Goal: Find specific page/section: Find specific page/section

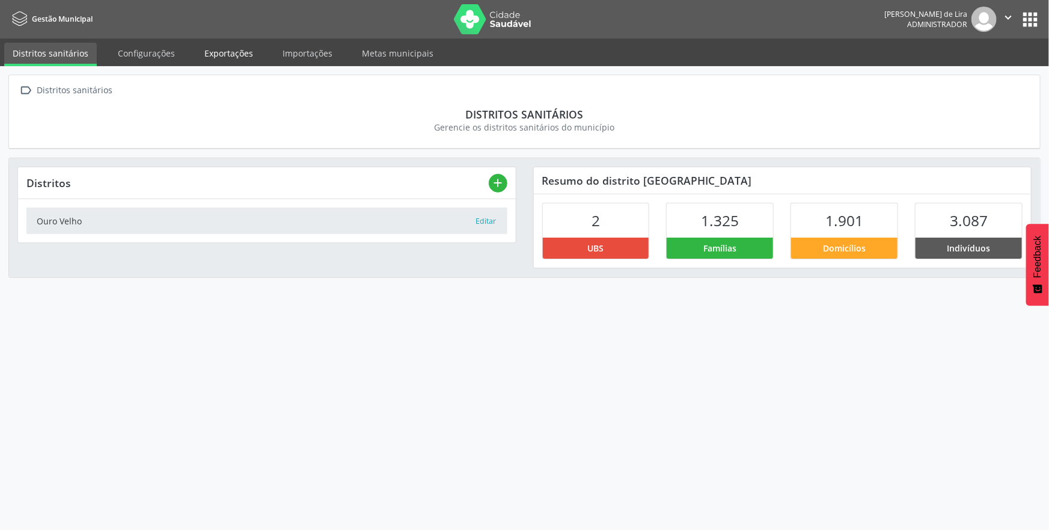
click at [226, 49] on link "Exportações" at bounding box center [229, 53] width 66 height 21
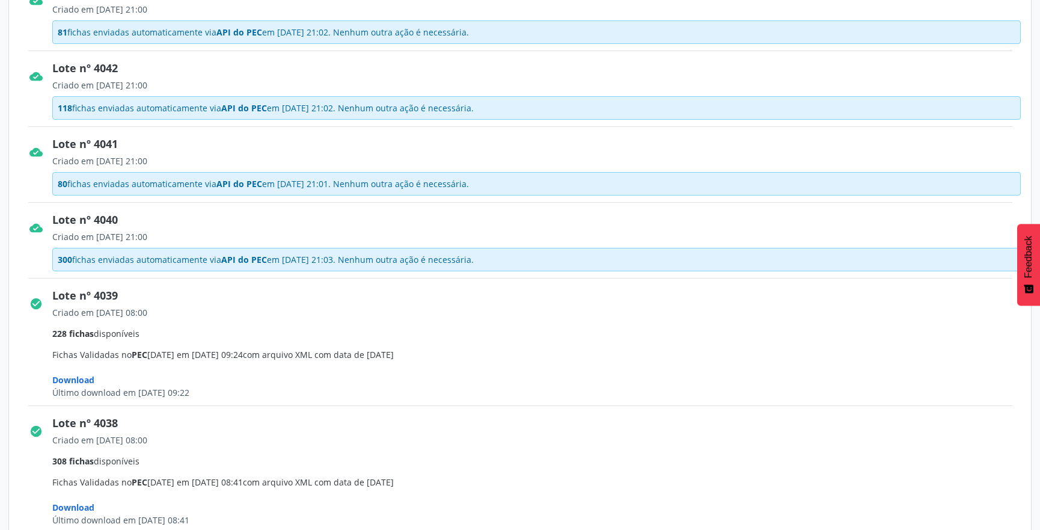
scroll to position [328, 0]
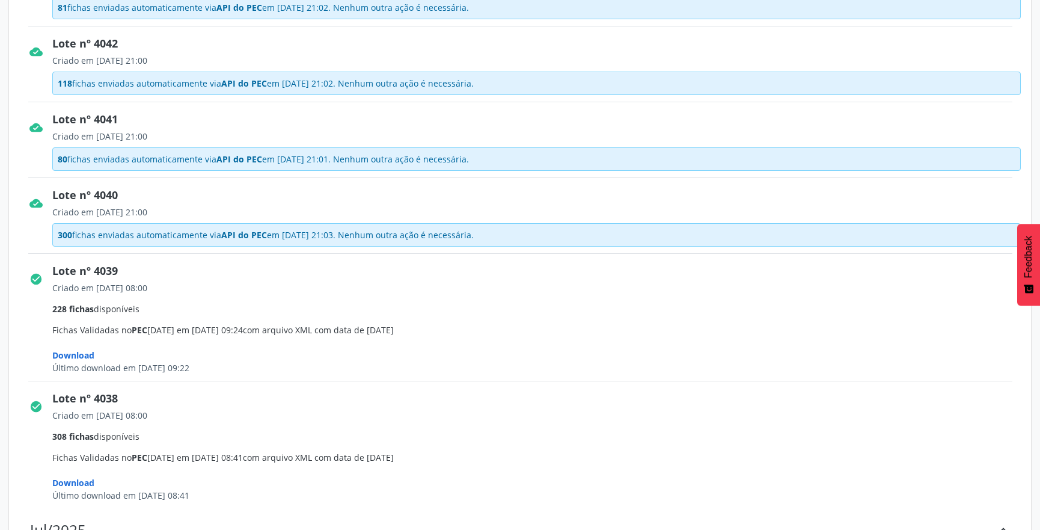
click at [204, 14] on span "300 fichas enviadas automaticamente via API do PEC em [DATE] 21:03. Nenhum outr…" at bounding box center [263, 7] width 411 height 13
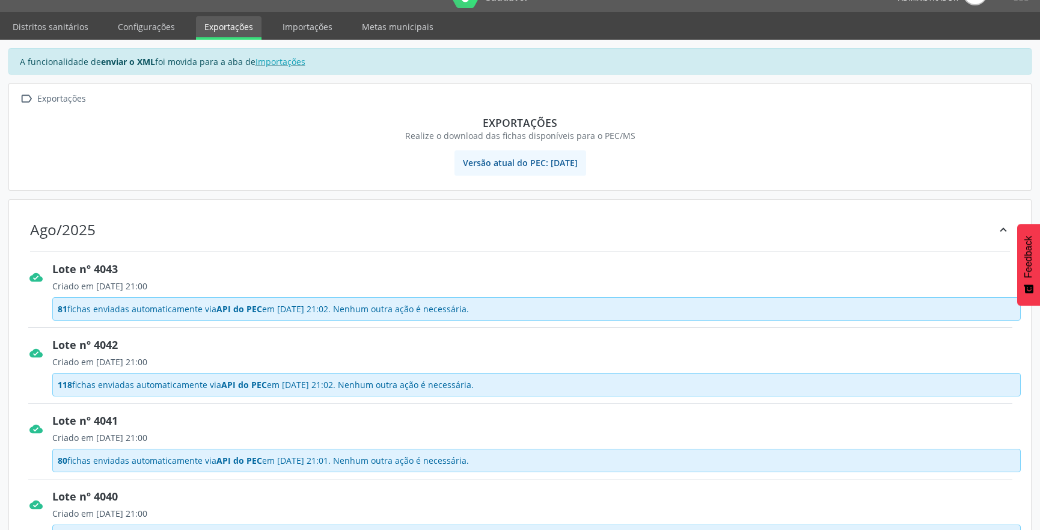
scroll to position [0, 0]
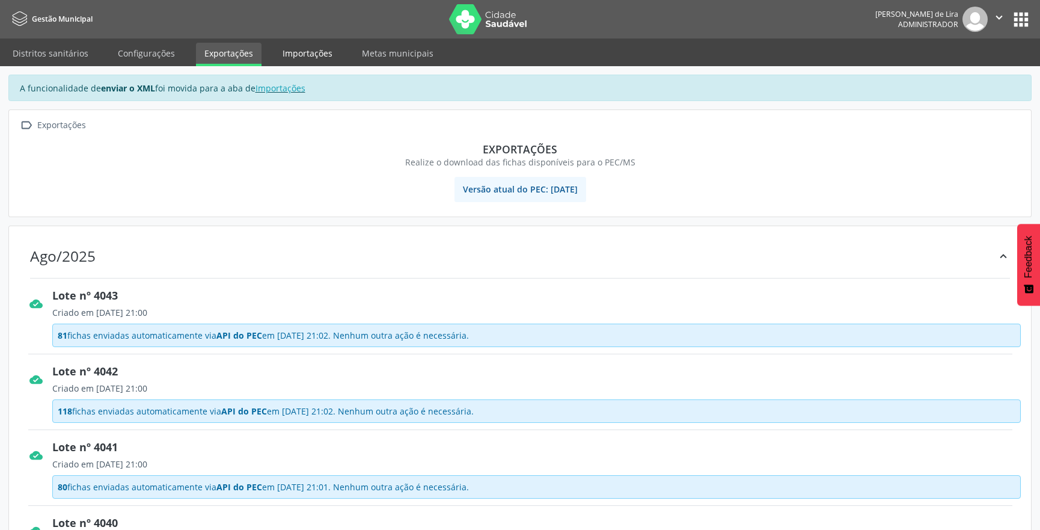
click at [287, 55] on link "Importações" at bounding box center [307, 53] width 67 height 21
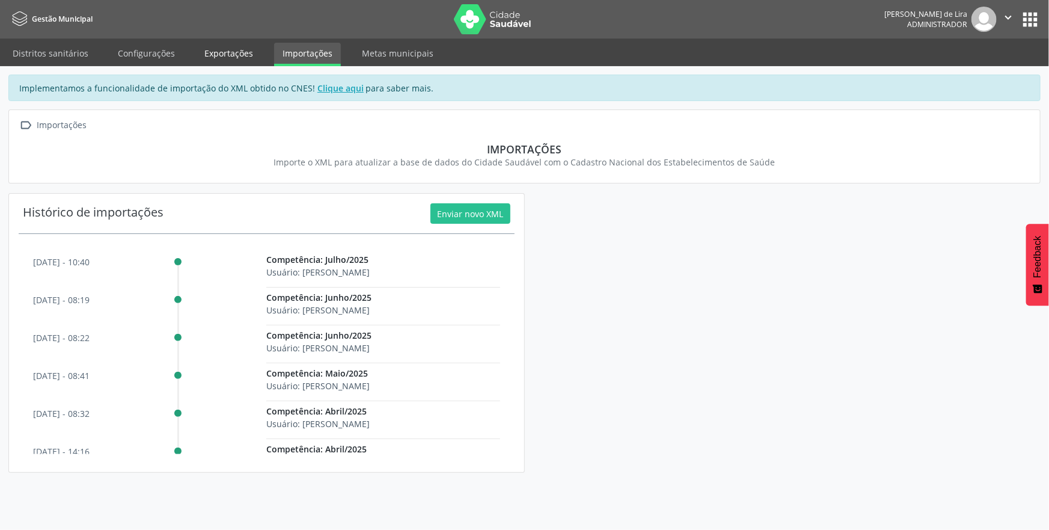
click at [218, 55] on link "Exportações" at bounding box center [229, 53] width 66 height 21
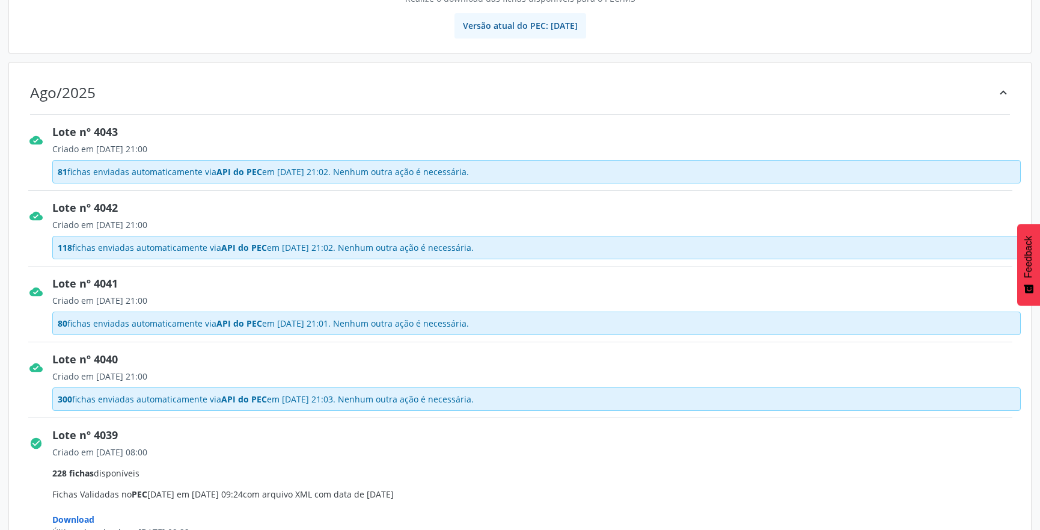
scroll to position [218, 0]
